Goal: Task Accomplishment & Management: Manage account settings

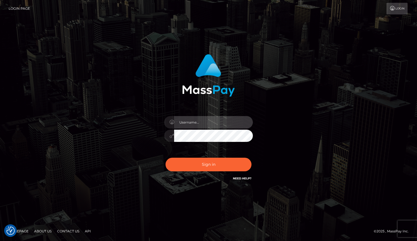
click at [210, 121] on input "text" at bounding box center [213, 122] width 79 height 12
type input "[EMAIL_ADDRESS][DOMAIN_NAME]"
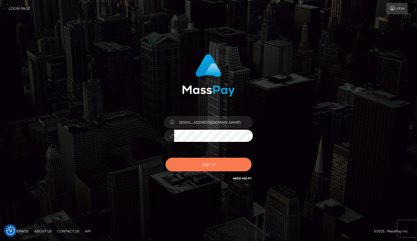
click at [219, 170] on button "Sign in" at bounding box center [209, 165] width 86 height 14
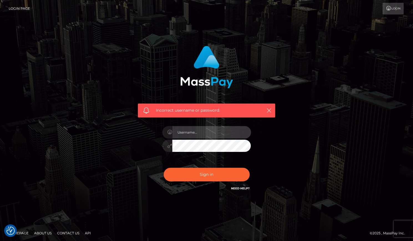
click at [218, 132] on input "text" at bounding box center [211, 132] width 79 height 12
type input "[EMAIL_ADDRESS][DOMAIN_NAME]"
click at [144, 144] on div "Incorrect username or password. [EMAIL_ADDRESS][DOMAIN_NAME]" at bounding box center [207, 119] width 146 height 154
click at [265, 108] on button "button" at bounding box center [268, 110] width 7 height 7
